Goal: Information Seeking & Learning: Learn about a topic

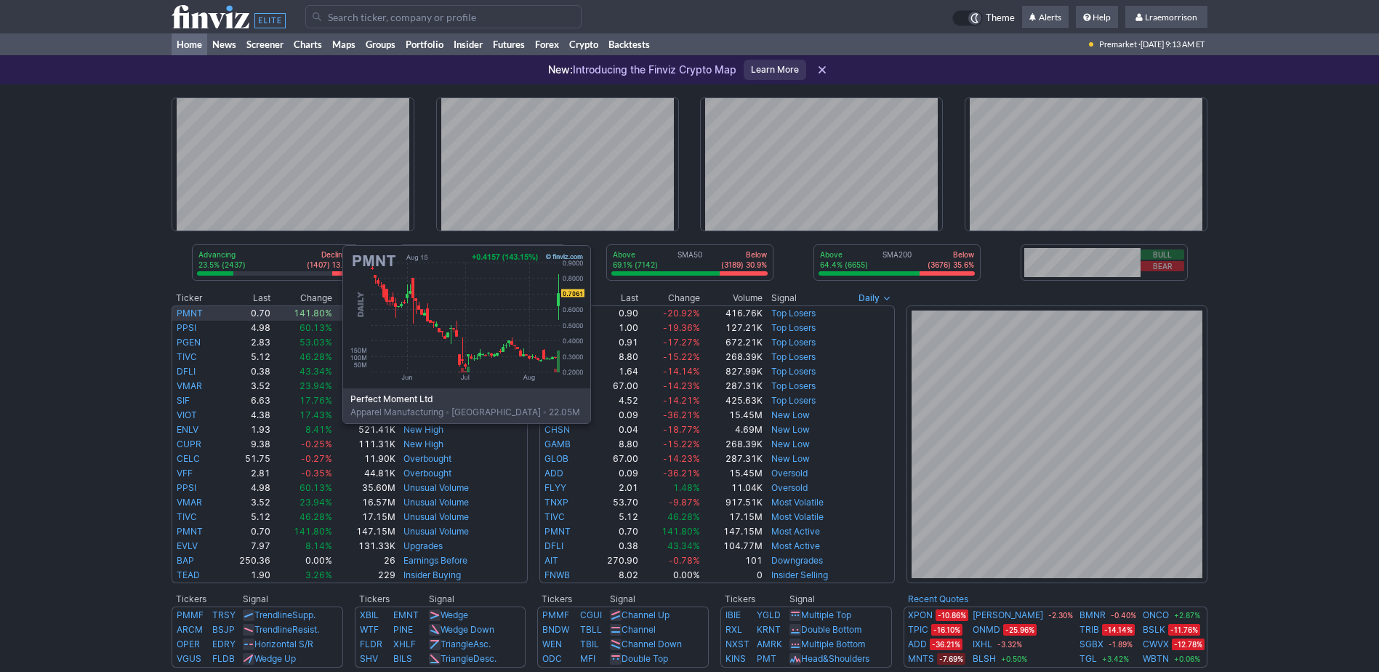
click at [197, 279] on link "PMNT" at bounding box center [190, 312] width 26 height 11
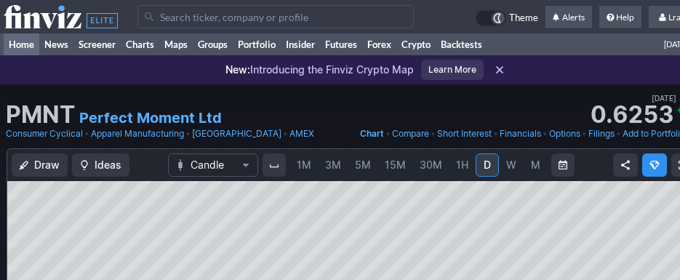
click at [23, 41] on link "Home" at bounding box center [22, 44] width 36 height 22
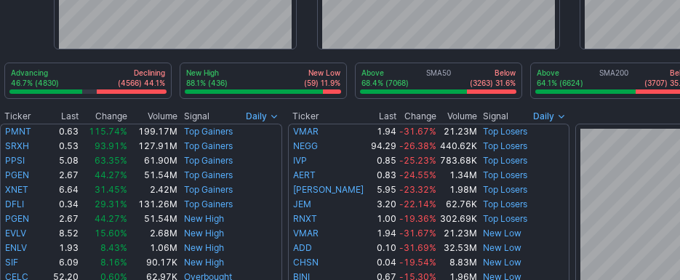
scroll to position [218, 0]
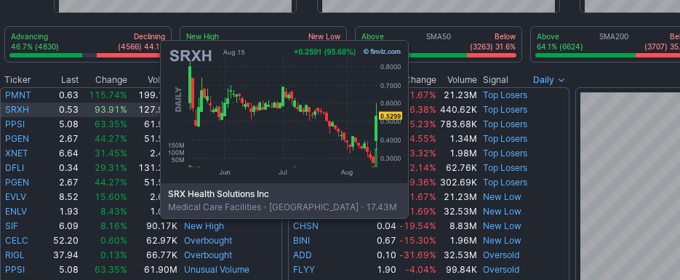
click at [15, 109] on link "SRXH" at bounding box center [17, 109] width 24 height 11
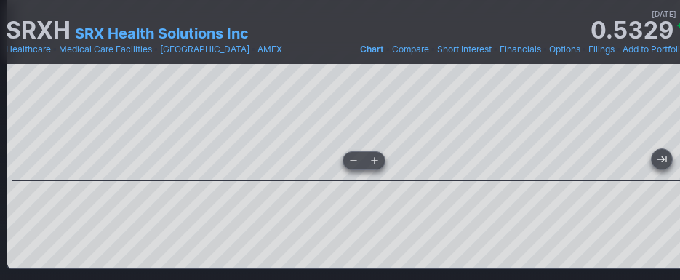
click at [457, 170] on div at bounding box center [366, 35] width 719 height 291
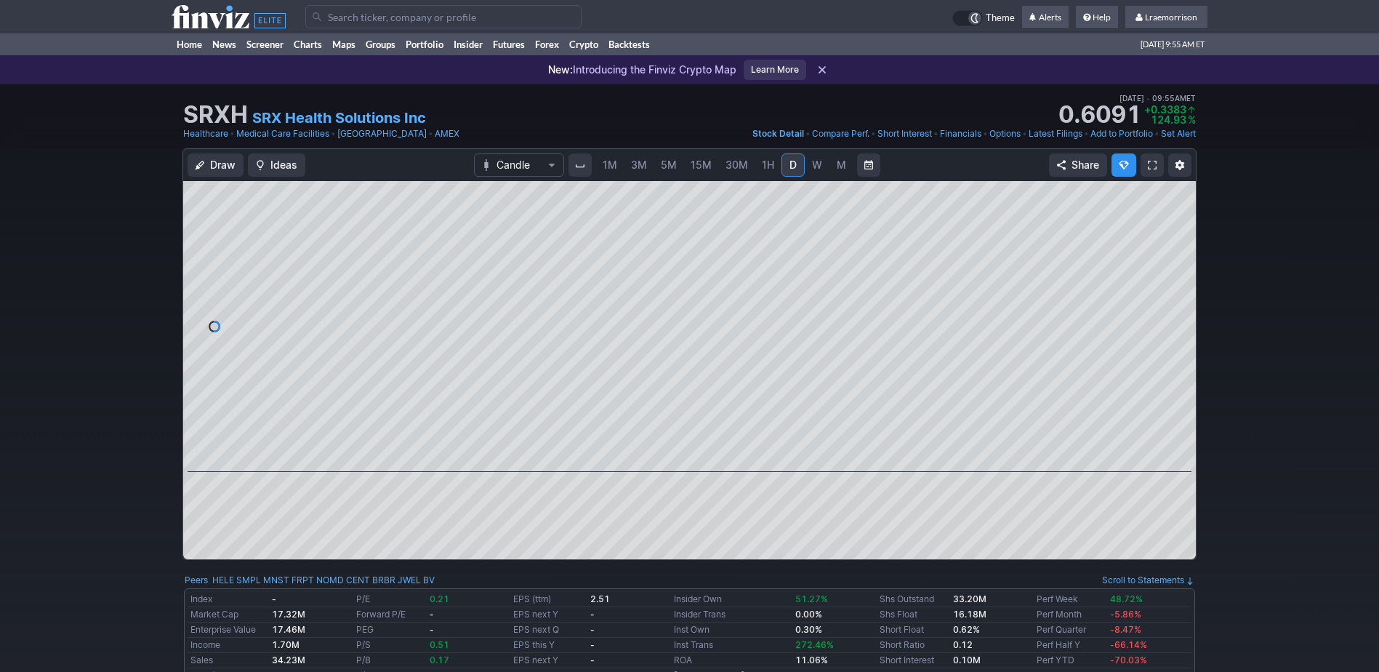
click at [606, 164] on span "1M" at bounding box center [610, 164] width 15 height 12
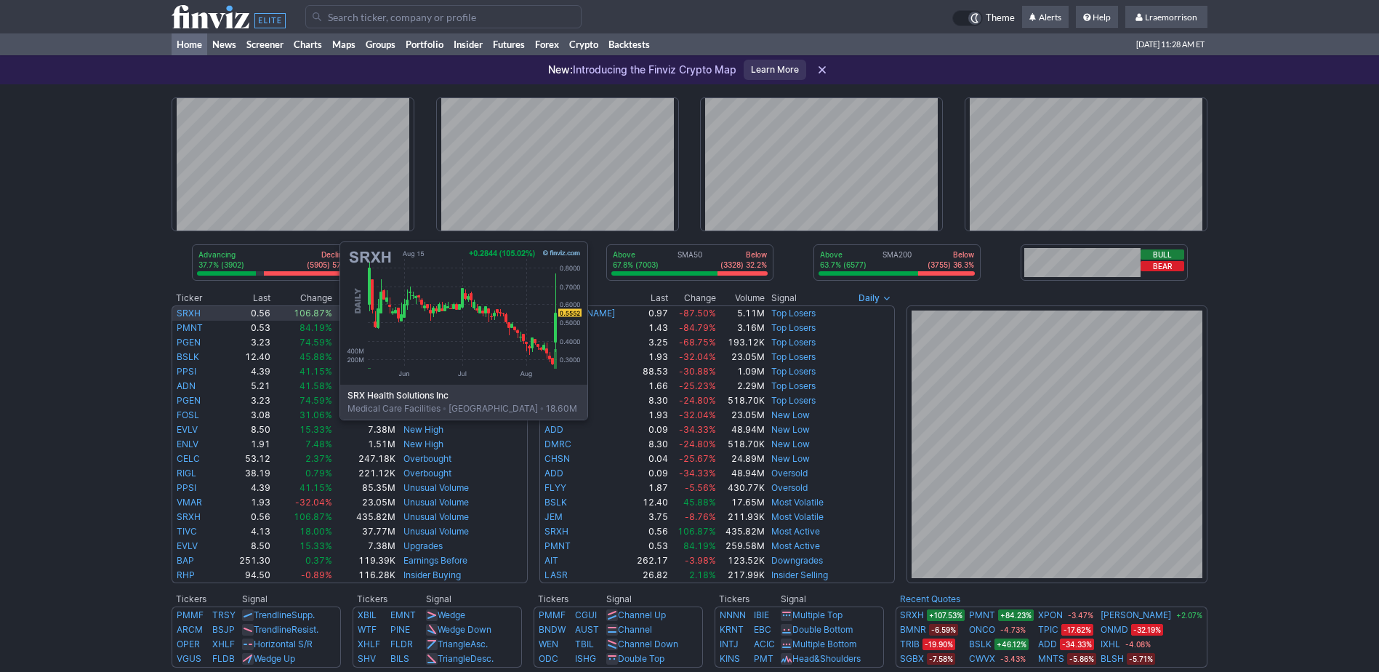
click at [194, 310] on link "SRXH" at bounding box center [189, 312] width 24 height 11
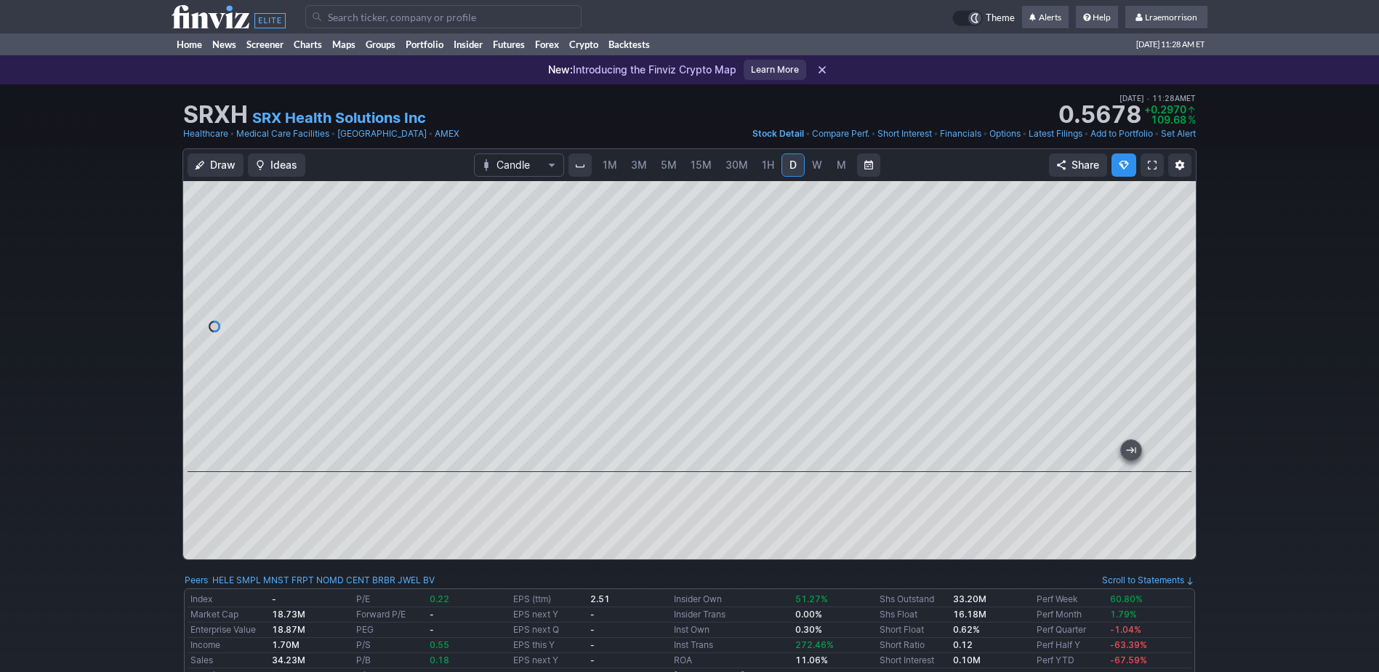
click at [611, 163] on span "1M" at bounding box center [610, 164] width 15 height 12
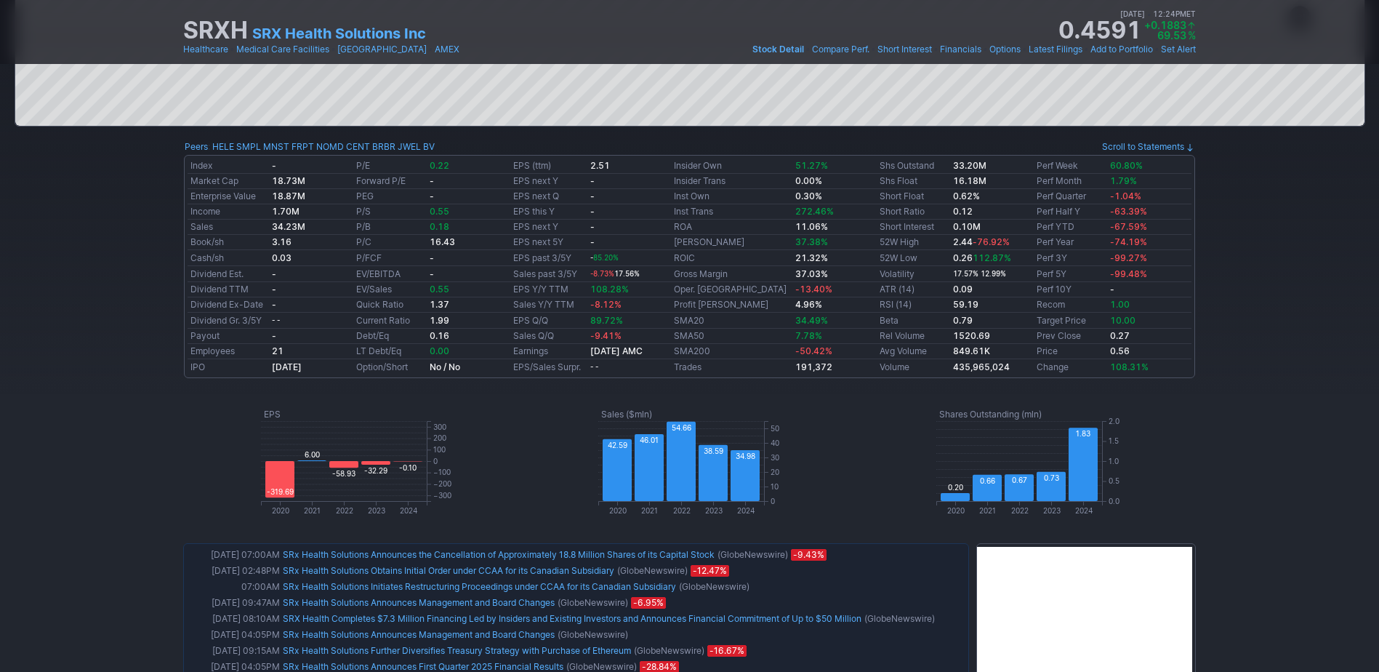
scroll to position [145, 0]
